Goal: Task Accomplishment & Management: Use online tool/utility

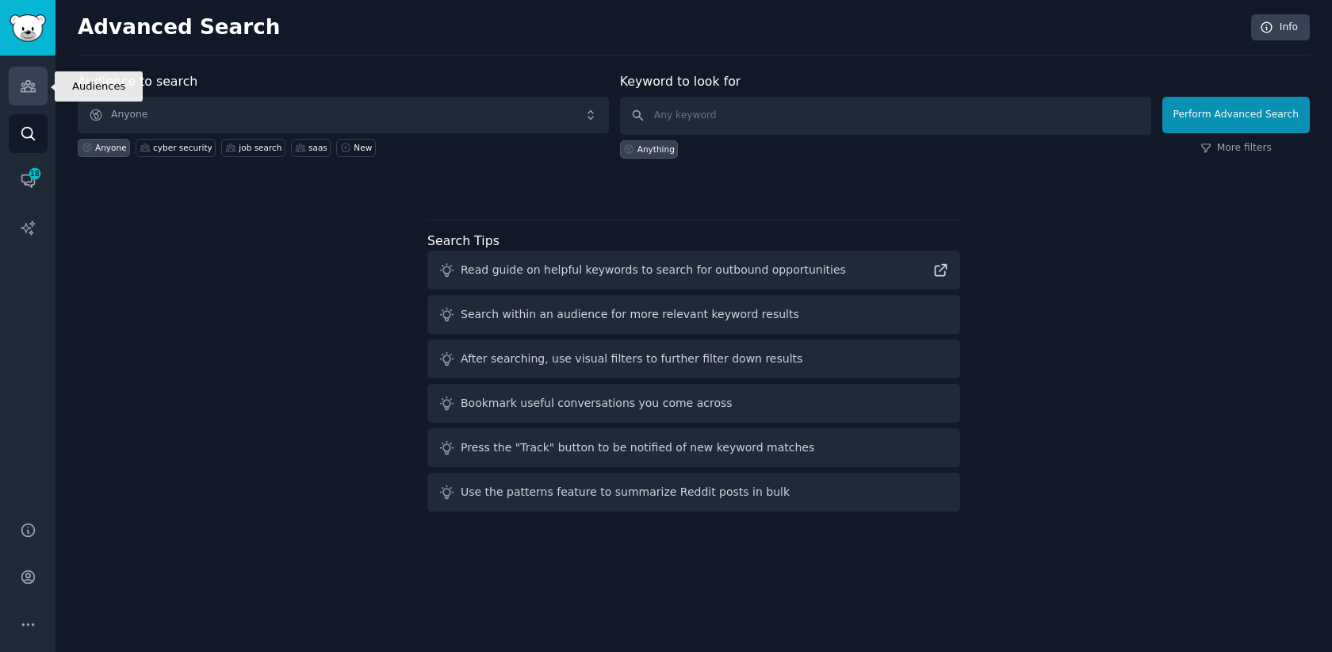
click at [25, 82] on icon "Sidebar" at bounding box center [28, 86] width 17 height 17
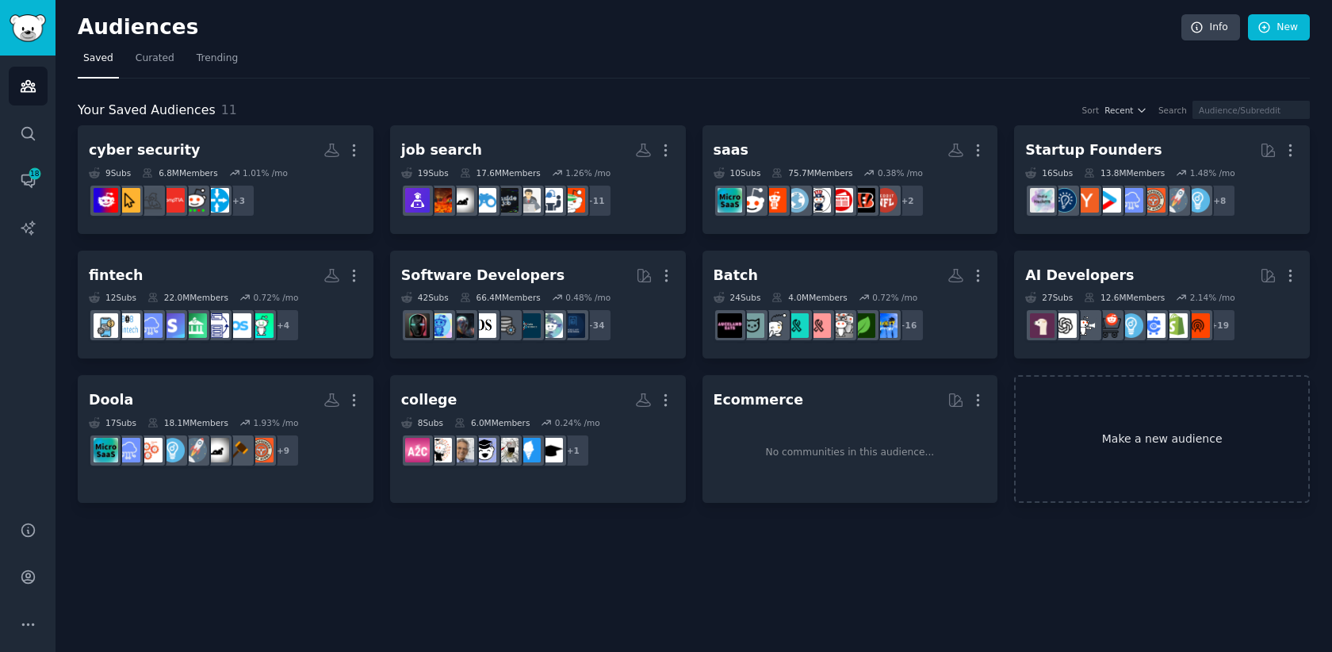
click at [1093, 442] on link "Make a new audience" at bounding box center [1162, 439] width 296 height 128
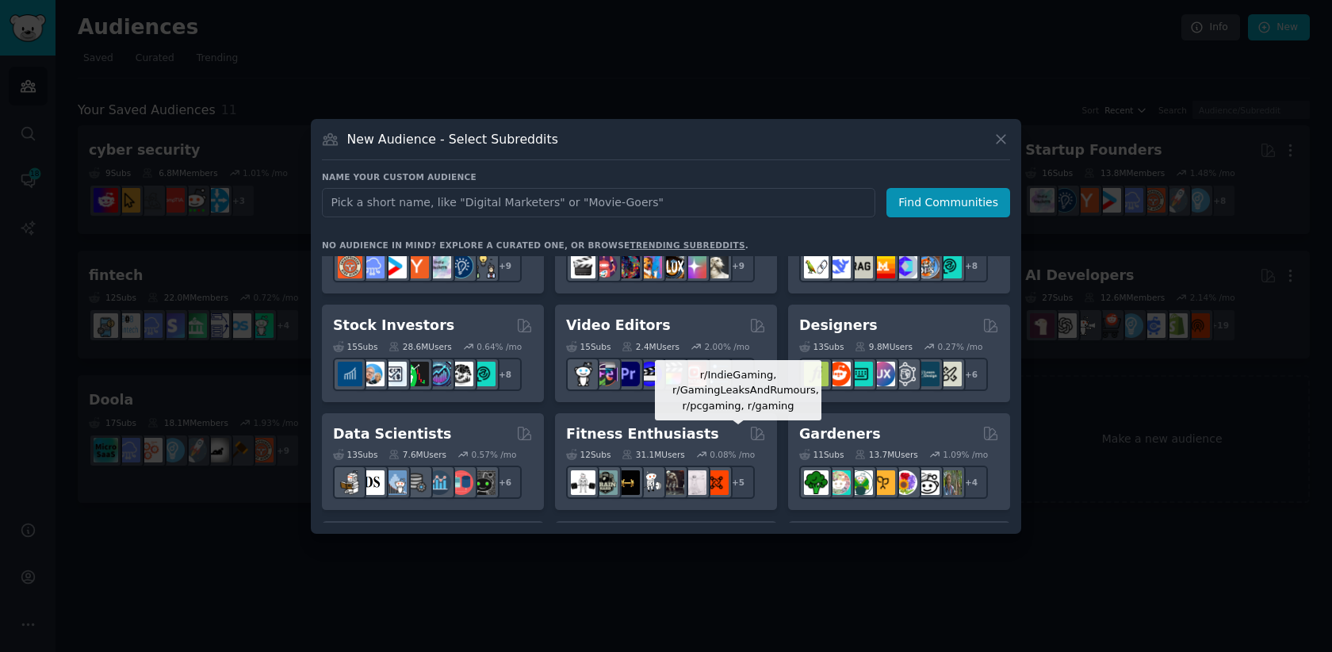
scroll to position [208, 0]
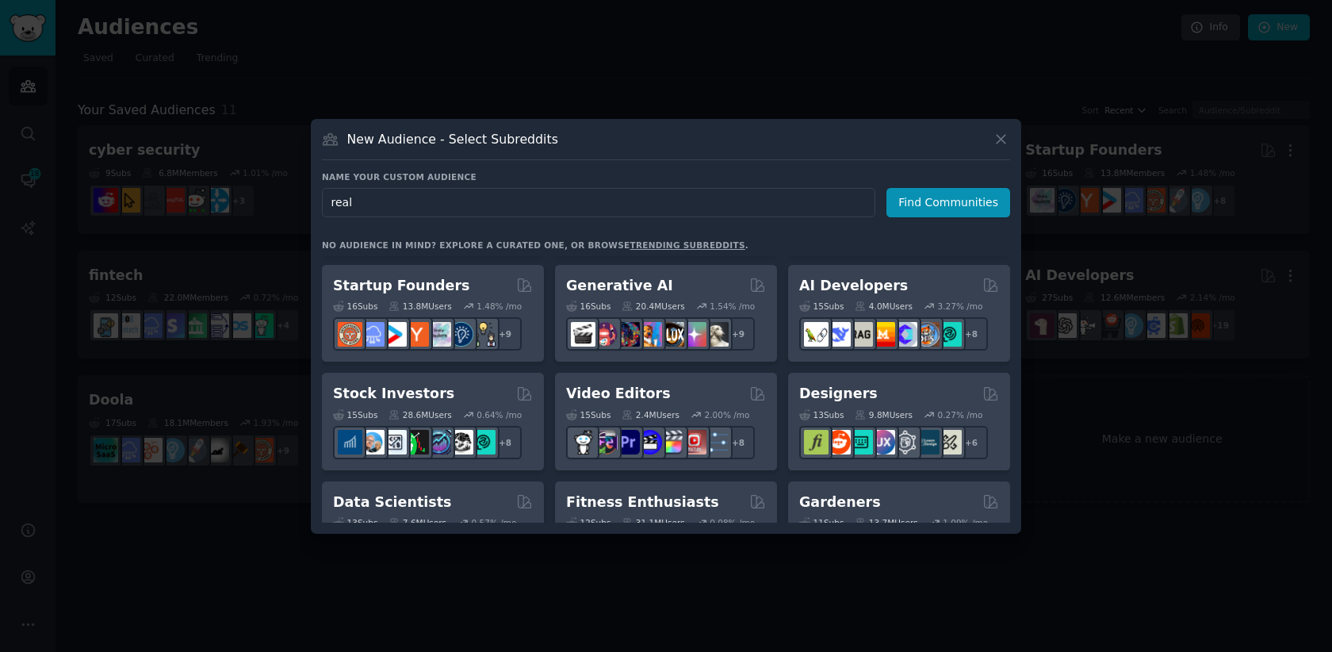
type input "real"
click at [692, 244] on link "trending subreddits" at bounding box center [687, 245] width 115 height 10
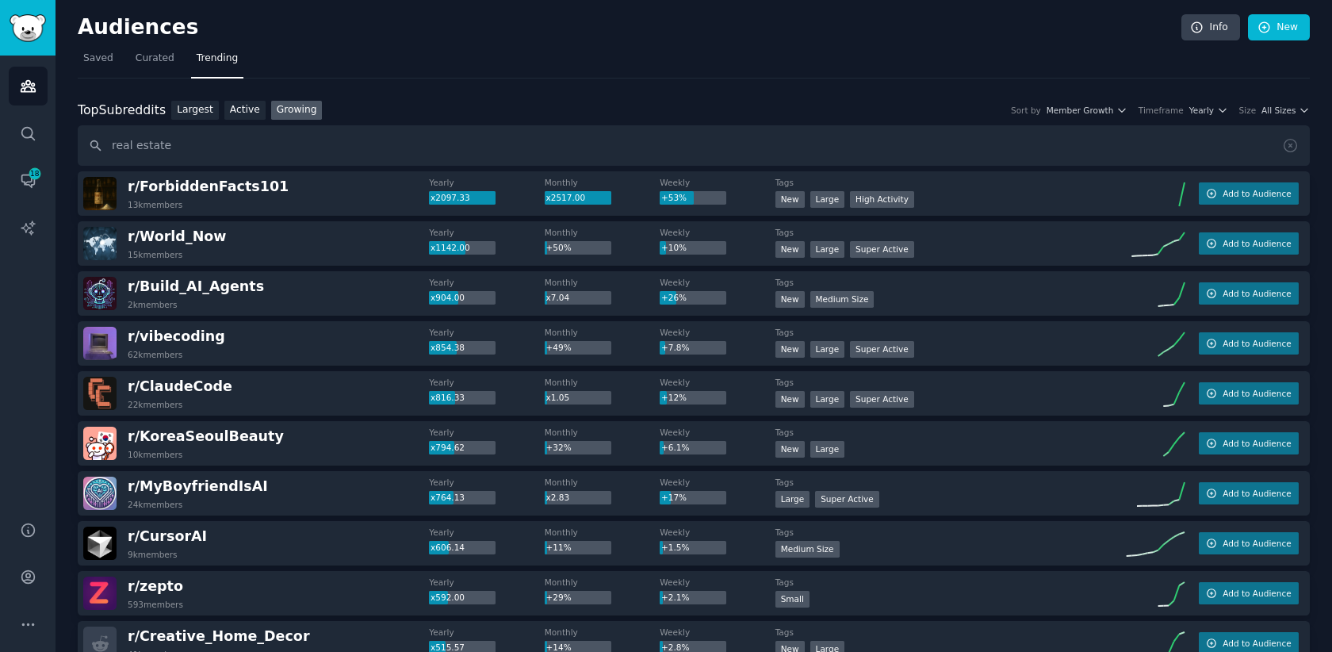
type input "real estate"
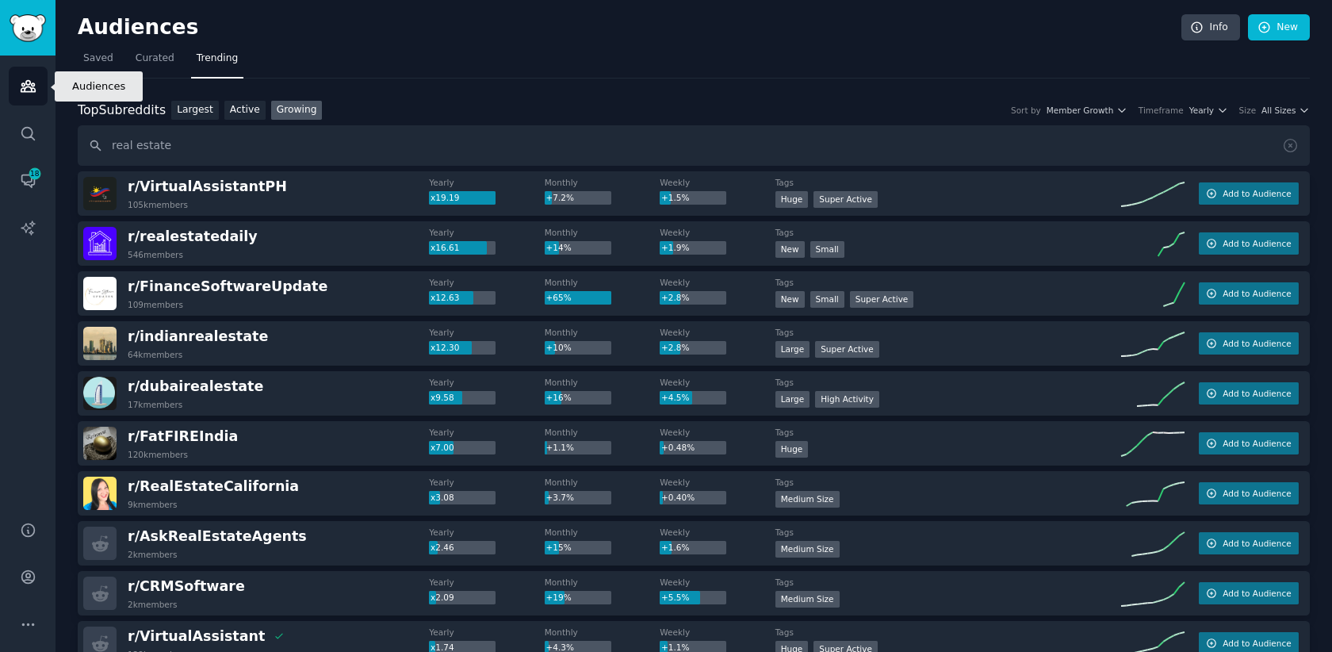
click at [32, 86] on icon "Sidebar" at bounding box center [28, 86] width 14 height 11
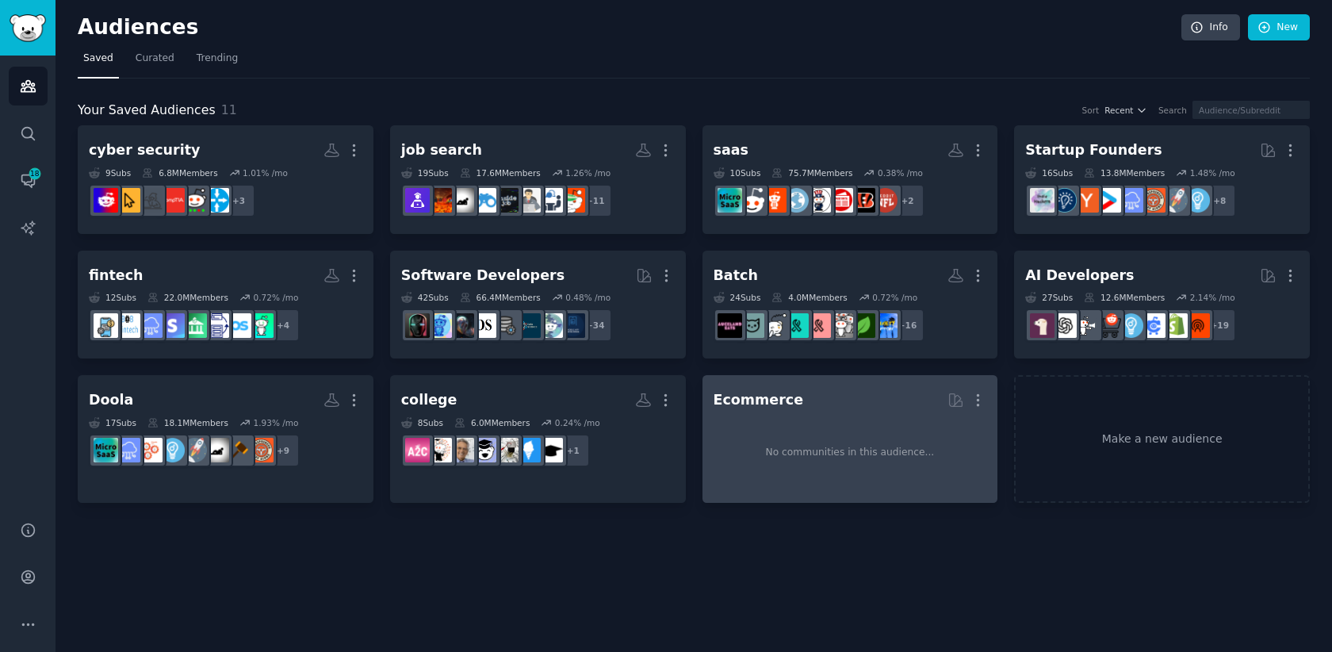
click at [880, 450] on div "No communities in this audience..." at bounding box center [850, 453] width 169 height 14
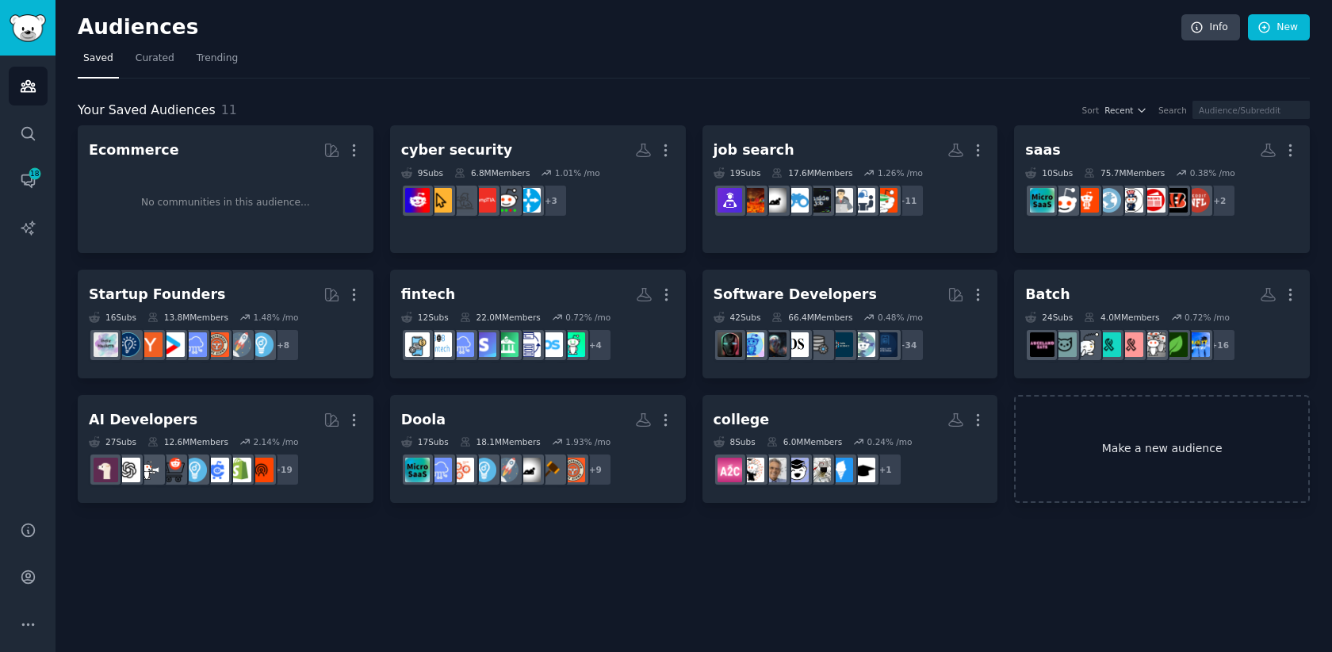
click at [1123, 442] on link "Make a new audience" at bounding box center [1162, 449] width 296 height 109
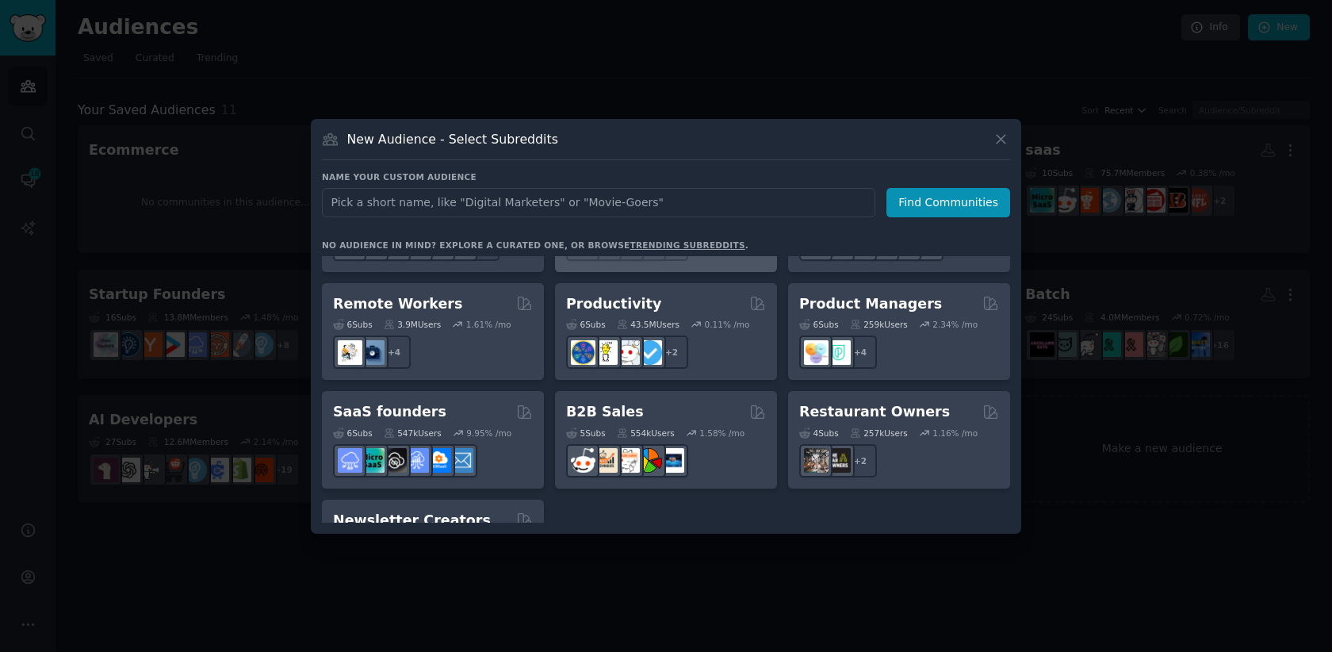
scroll to position [1238, 0]
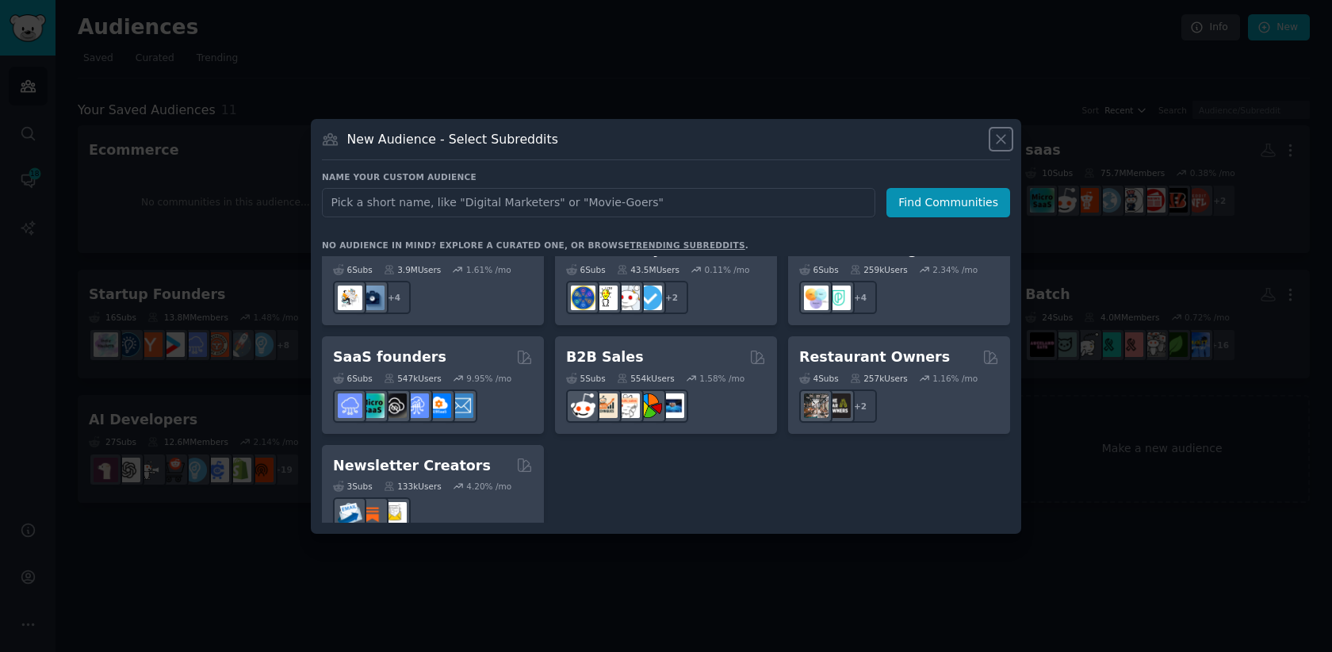
click at [997, 131] on icon at bounding box center [1001, 139] width 17 height 17
